Goal: Task Accomplishment & Management: Complete application form

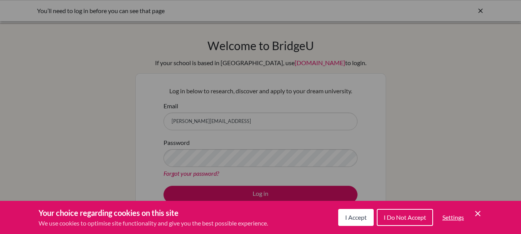
click at [356, 219] on span "I Accept" at bounding box center [356, 217] width 22 height 7
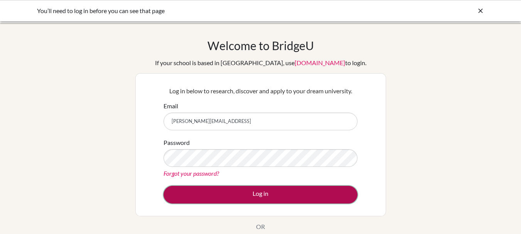
click at [275, 190] on button "Log in" at bounding box center [261, 195] width 194 height 18
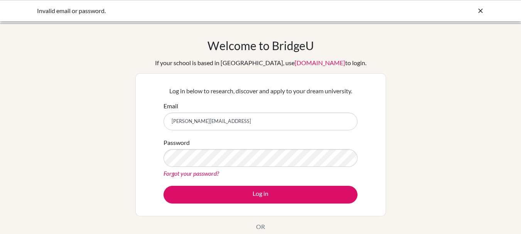
click at [202, 174] on link "Forgot your password?" at bounding box center [192, 173] width 56 height 7
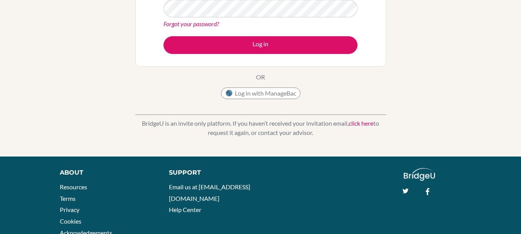
scroll to position [154, 0]
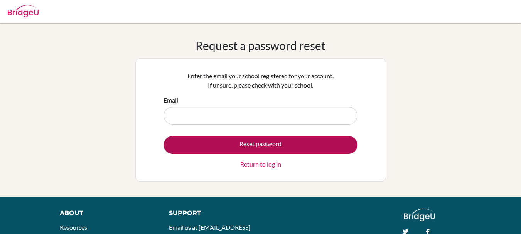
type input "[PERSON_NAME][EMAIL_ADDRESS][DOMAIN_NAME]"
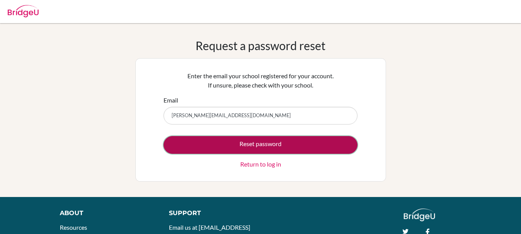
click at [292, 145] on button "Reset password" at bounding box center [261, 145] width 194 height 18
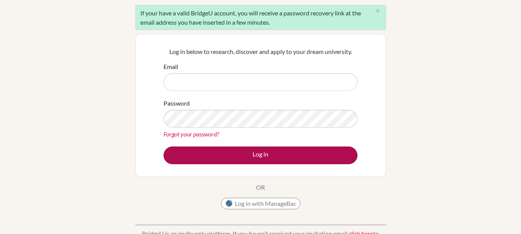
scroll to position [77, 0]
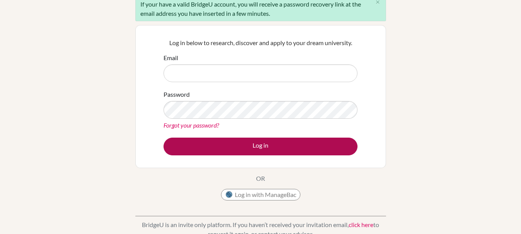
type input "[PERSON_NAME][EMAIL_ADDRESS][DOMAIN_NAME]"
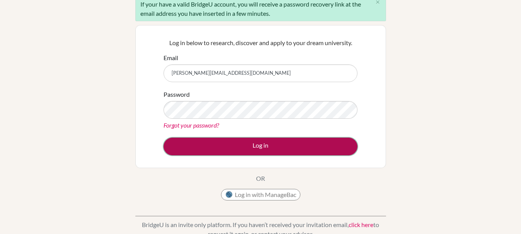
click at [280, 145] on button "Log in" at bounding box center [261, 147] width 194 height 18
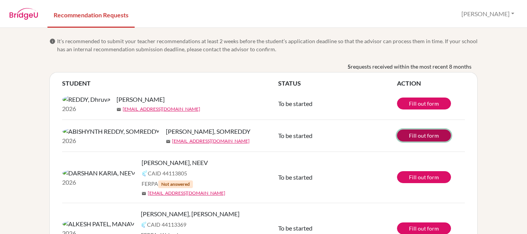
click at [429, 142] on link "Fill out form" at bounding box center [424, 136] width 54 height 12
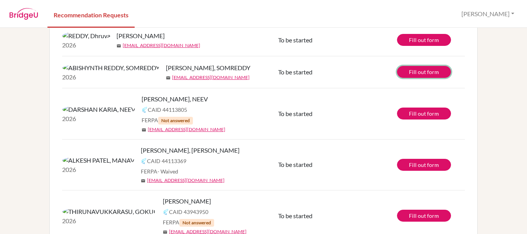
scroll to position [77, 0]
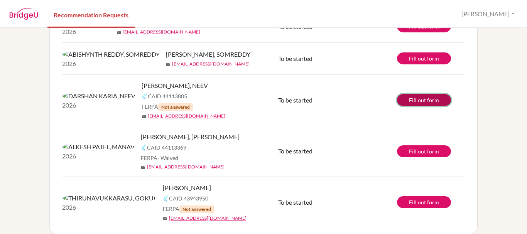
click at [424, 106] on link "Fill out form" at bounding box center [424, 100] width 54 height 12
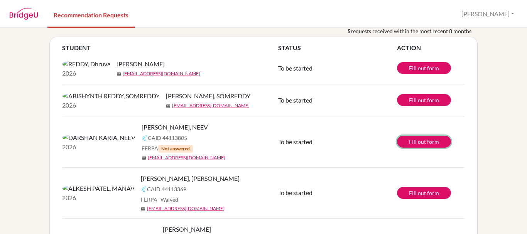
scroll to position [0, 0]
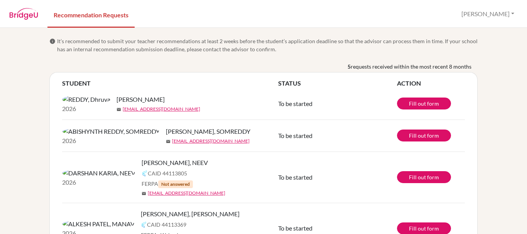
click at [30, 17] on img at bounding box center [23, 14] width 29 height 12
click at [29, 12] on img at bounding box center [23, 14] width 29 height 12
click at [105, 18] on link "Recommendation Requests" at bounding box center [90, 14] width 87 height 27
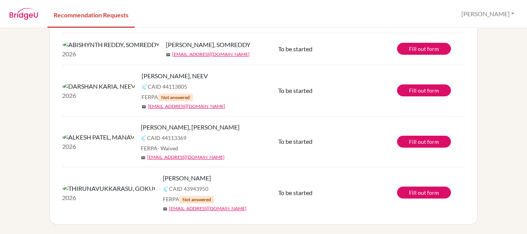
scroll to position [98, 0]
click at [428, 191] on link "Fill out form" at bounding box center [424, 193] width 54 height 12
click at [397, 187] on link "Fill out form" at bounding box center [424, 193] width 54 height 12
